Goal: Download file/media

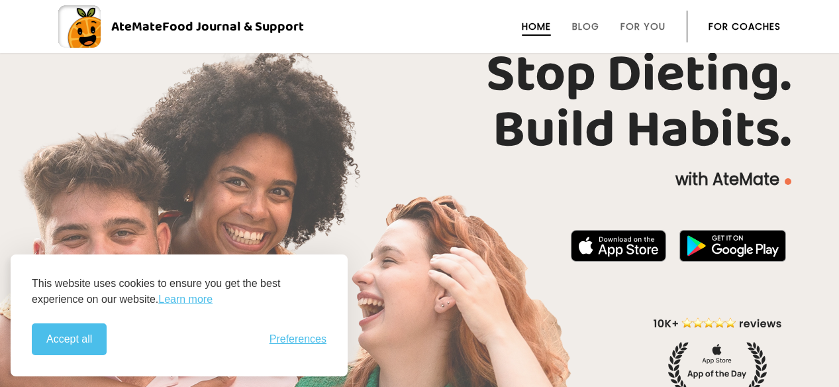
scroll to position [123, 0]
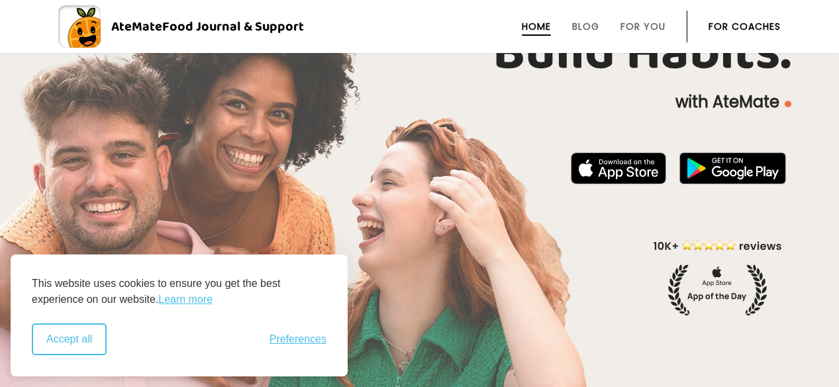
click at [50, 348] on button "Accept all" at bounding box center [69, 339] width 75 height 32
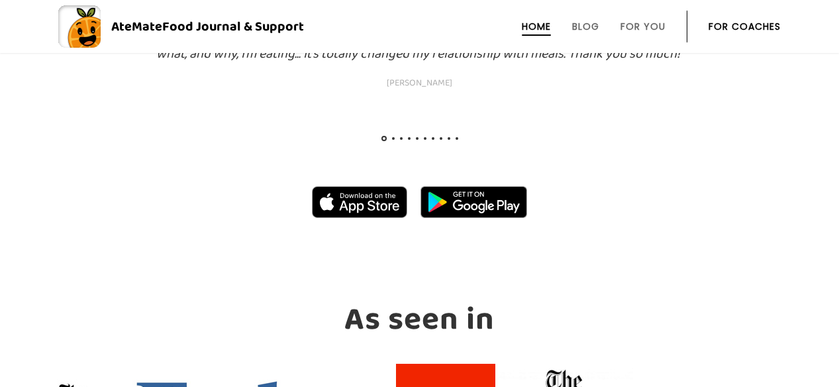
scroll to position [1451, 0]
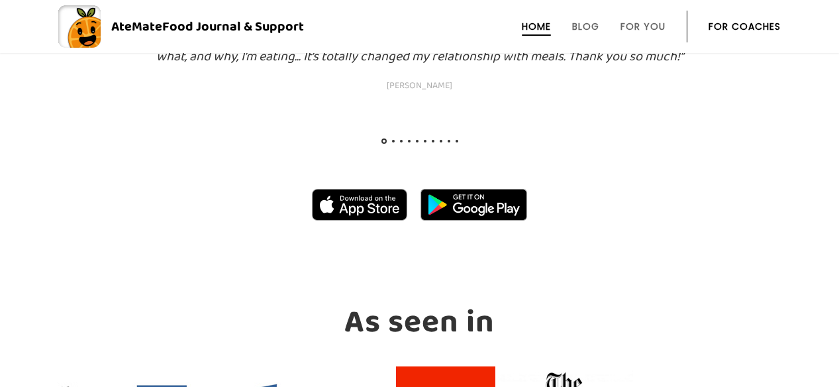
click at [368, 199] on img at bounding box center [359, 205] width 95 height 32
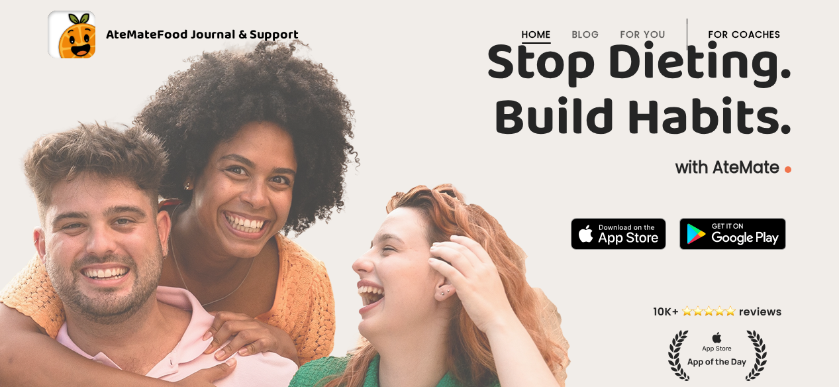
scroll to position [0, 0]
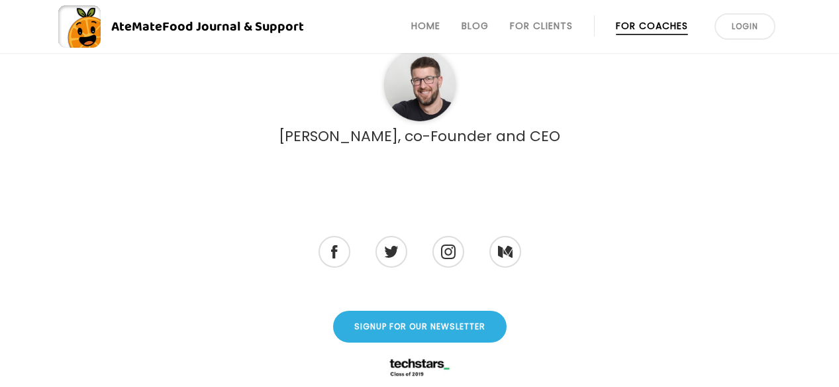
scroll to position [3929, 0]
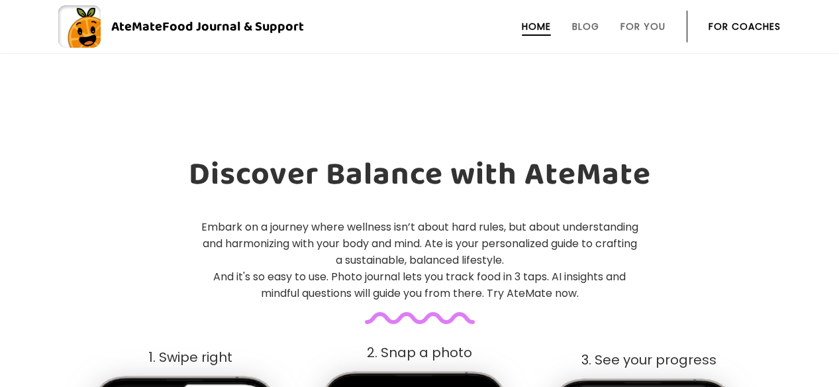
scroll to position [479, 0]
click at [76, 27] on rect at bounding box center [79, 26] width 42 height 42
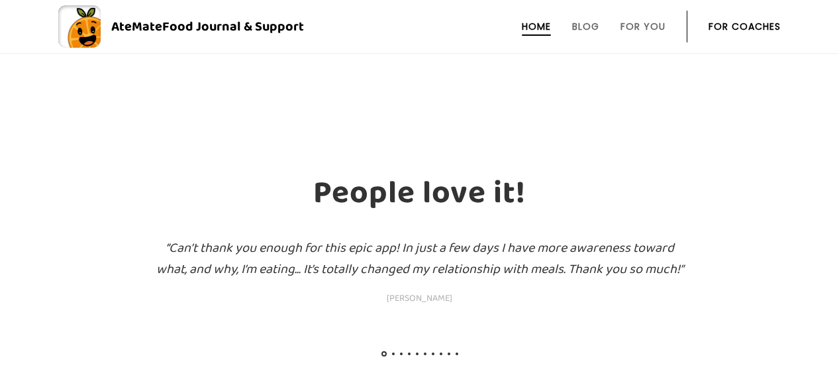
scroll to position [1112, 0]
